Goal: Transaction & Acquisition: Subscribe to service/newsletter

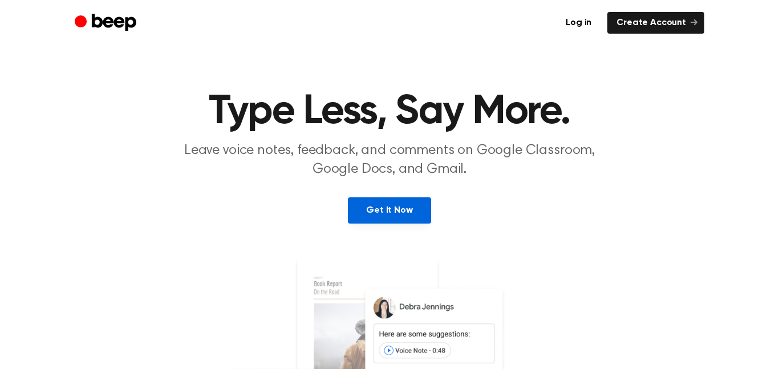
click at [408, 211] on link "Get It Now" at bounding box center [389, 210] width 83 height 26
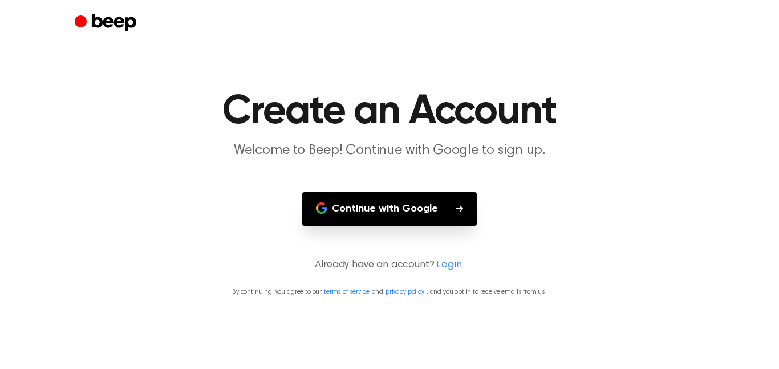
click at [441, 209] on button "Continue with Google" at bounding box center [389, 209] width 174 height 34
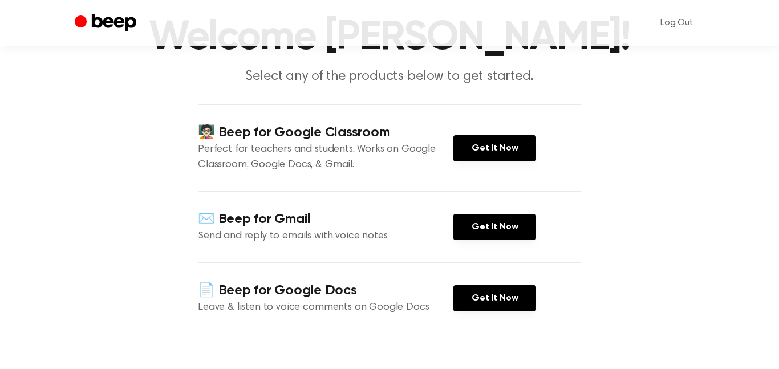
scroll to position [80, 0]
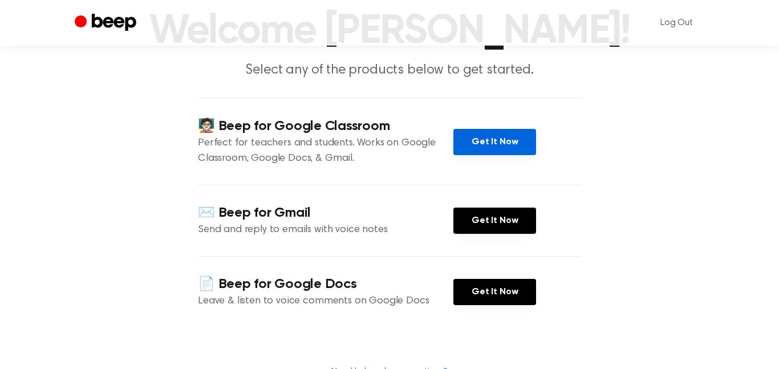
click at [515, 143] on link "Get It Now" at bounding box center [494, 142] width 83 height 26
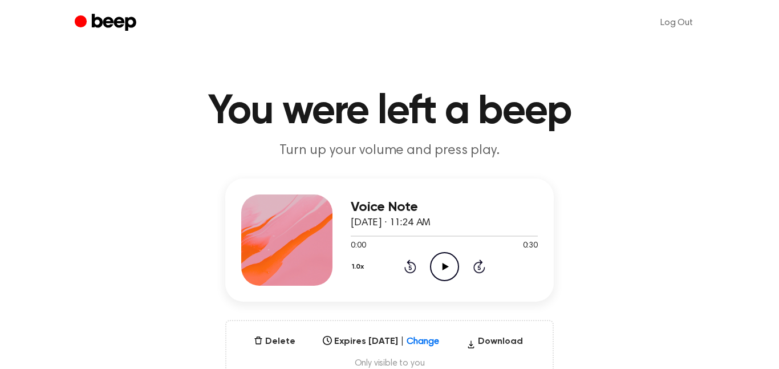
click at [437, 269] on icon "Play Audio" at bounding box center [444, 266] width 29 height 29
click at [437, 269] on icon "Pause Audio" at bounding box center [444, 266] width 29 height 29
